Goal: Task Accomplishment & Management: Manage account settings

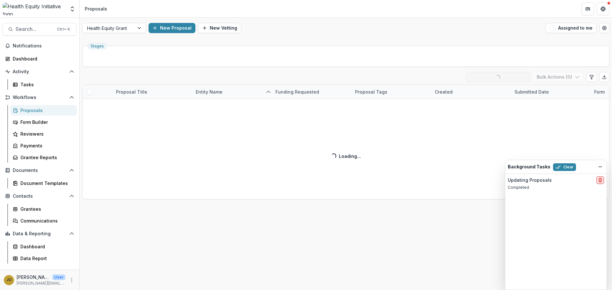
click at [600, 183] on icon "delete" at bounding box center [599, 180] width 5 height 5
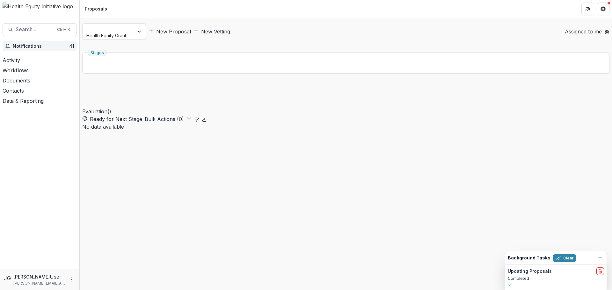
click at [24, 45] on span "Notifications" at bounding box center [41, 46] width 56 height 5
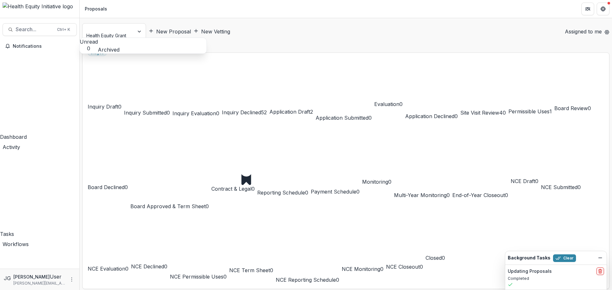
click at [460, 110] on span "Site Visit Review" at bounding box center [479, 113] width 39 height 6
